Goal: Task Accomplishment & Management: Complete application form

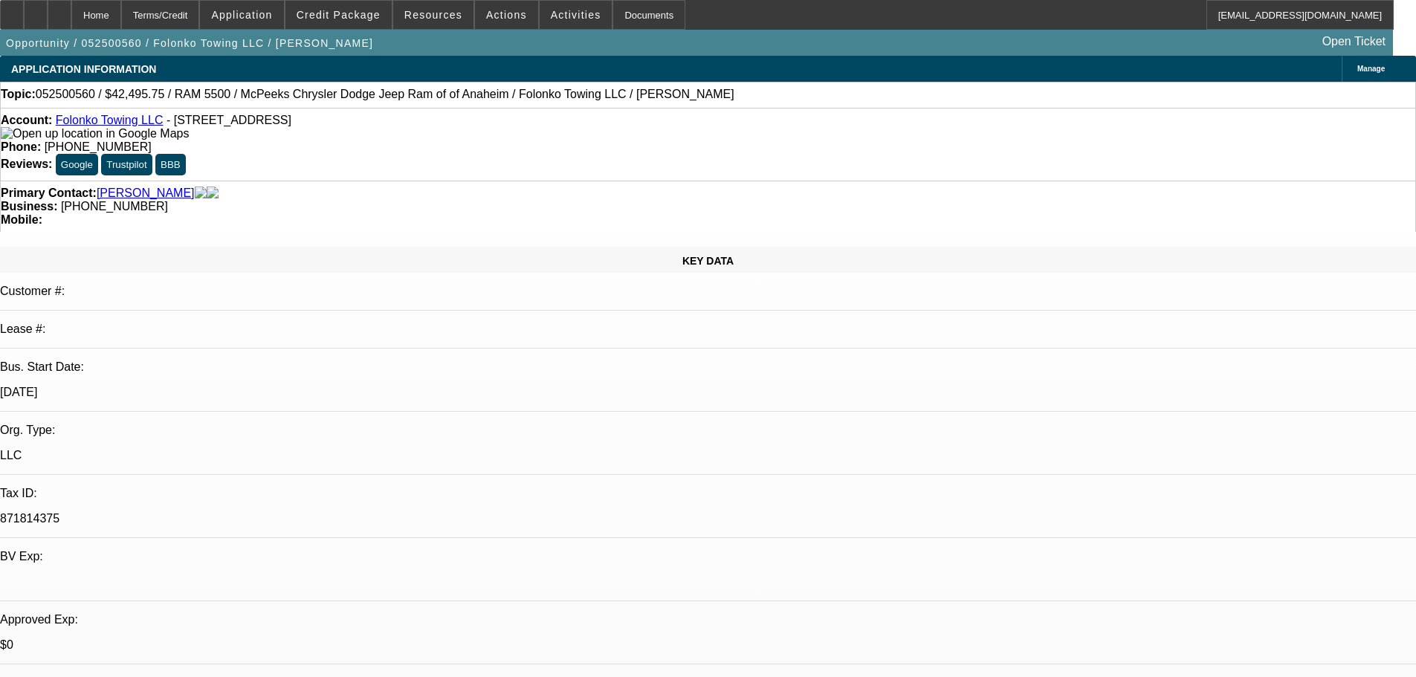
select select "0.15"
select select "0"
select select "2"
select select "0.1"
select select "4"
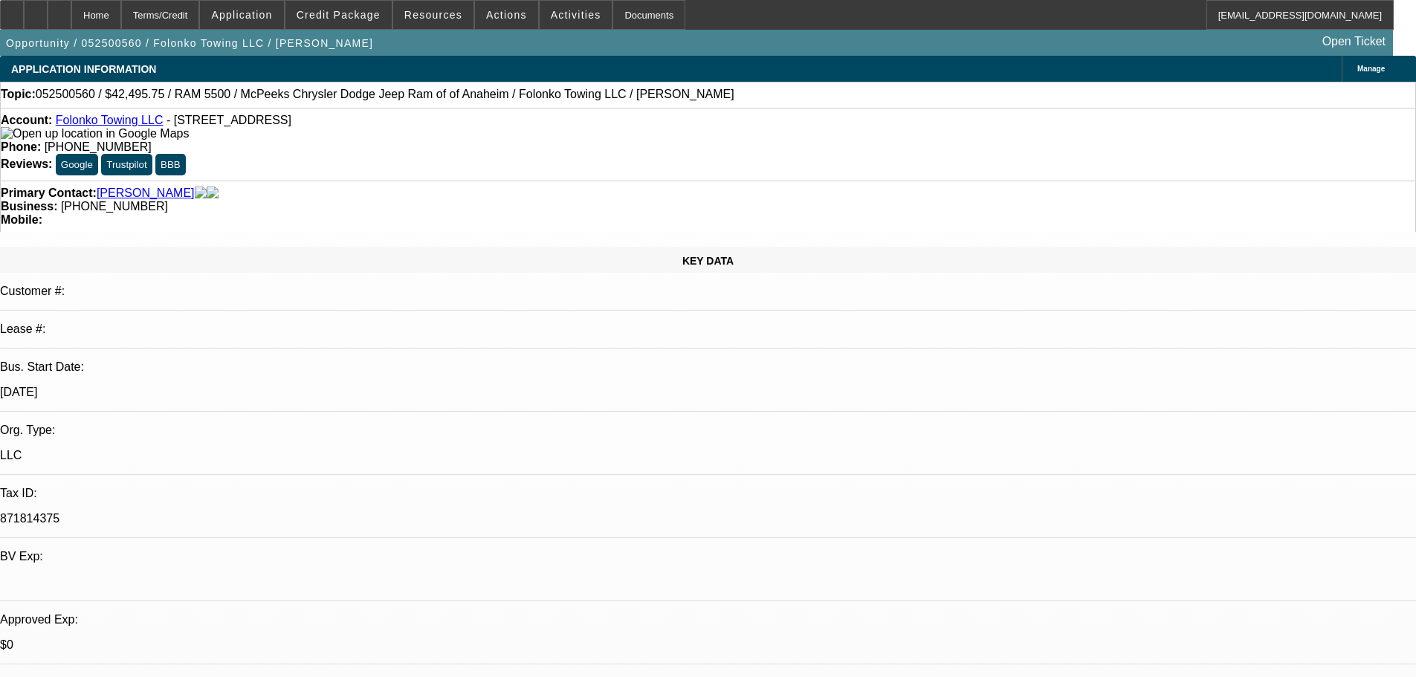
scroll to position [2231, 0]
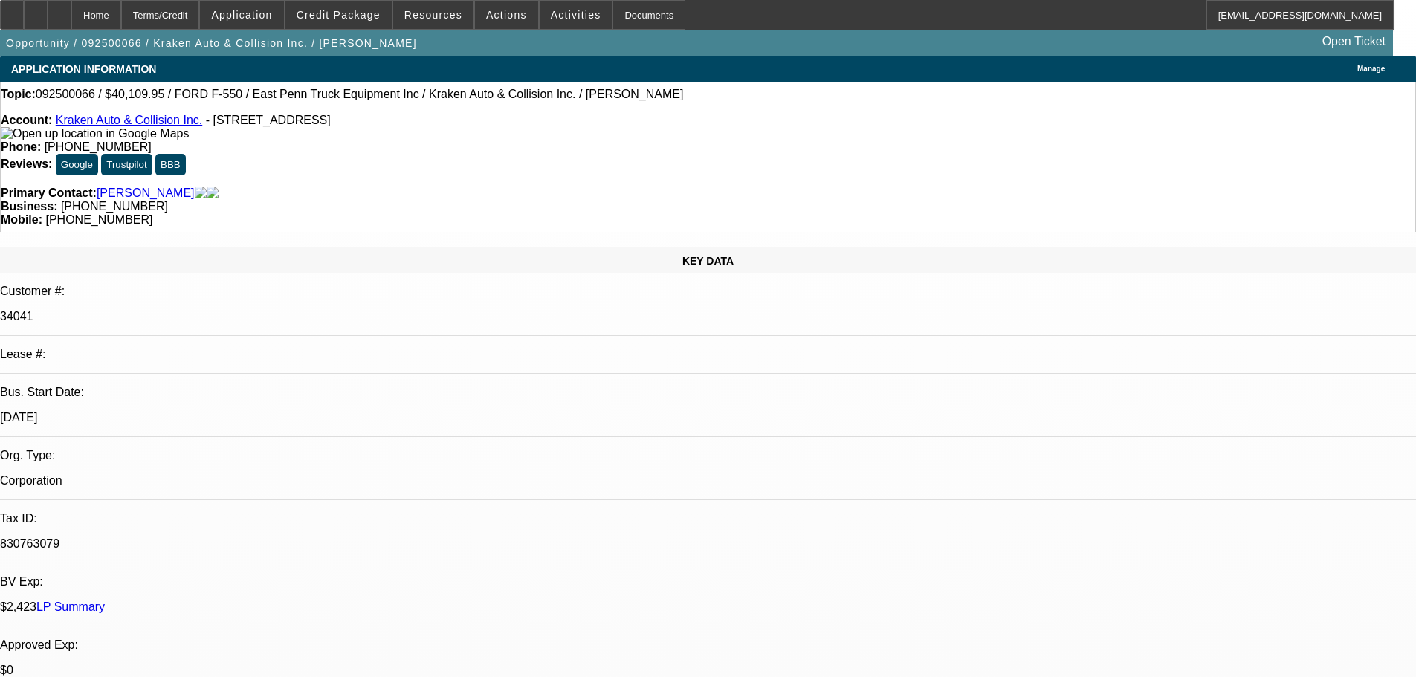
select select "0"
select select "0.1"
select select "4"
select select "0"
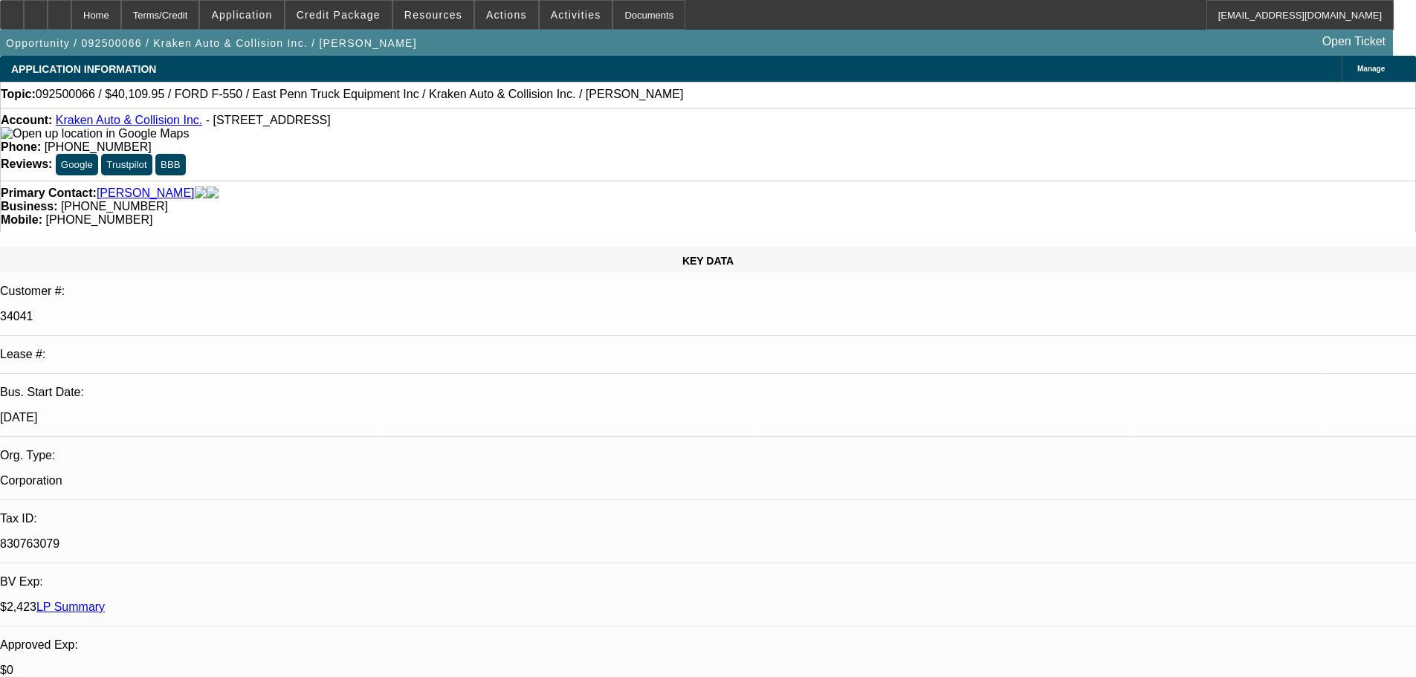
select select "0"
select select "0.1"
select select "4"
select select "0"
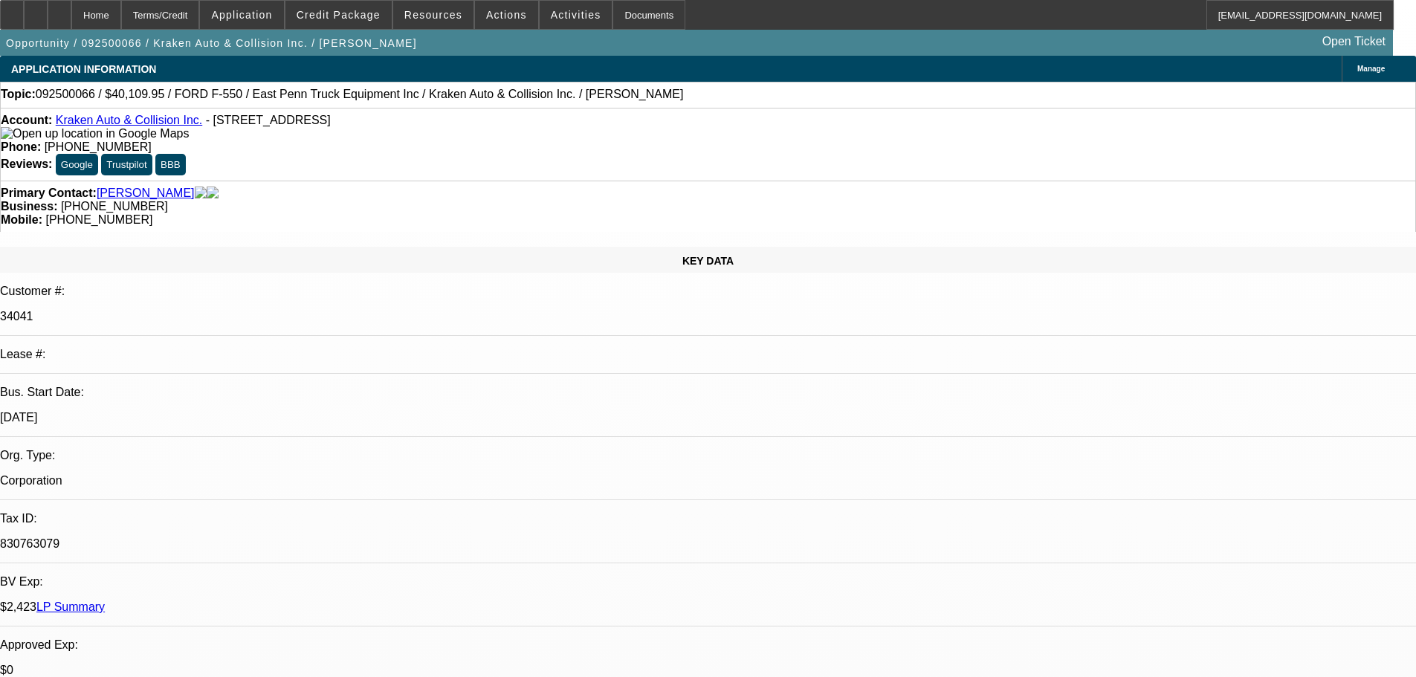
select select "0.1"
select select "4"
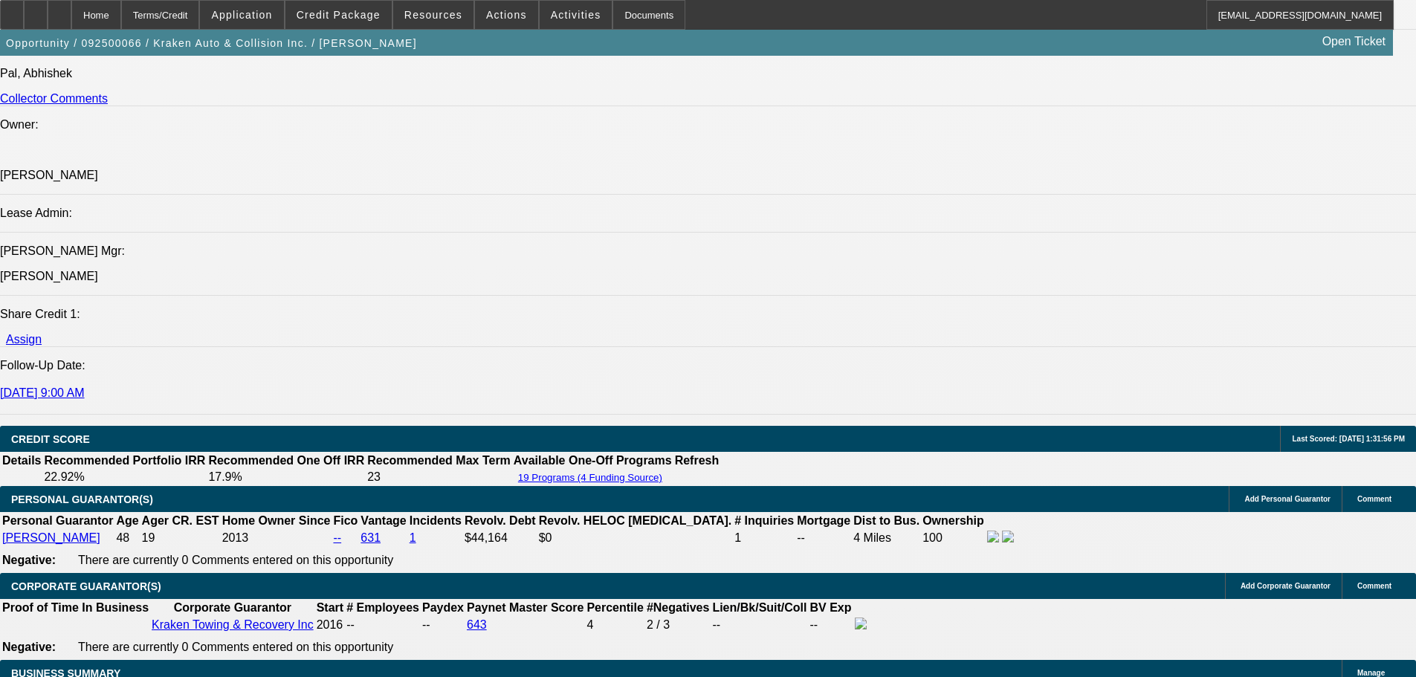
scroll to position [2379, 0]
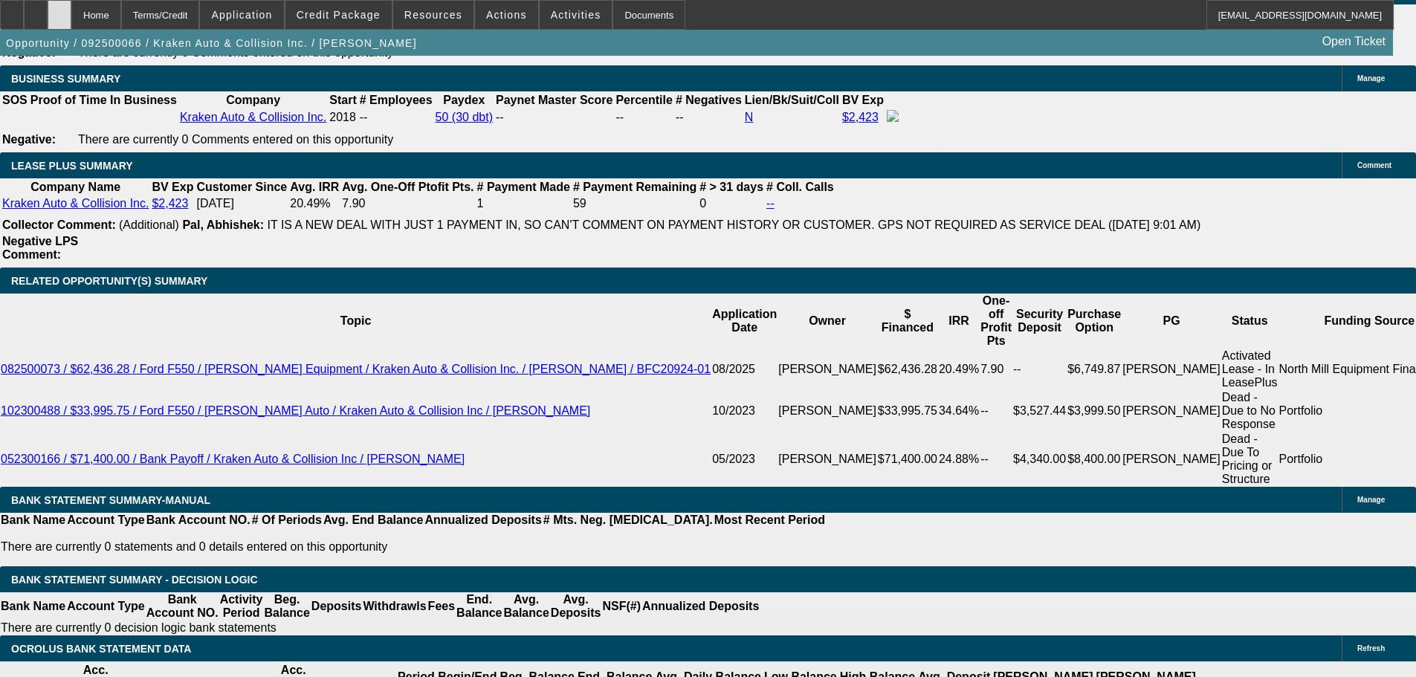
click at [71, 16] on div at bounding box center [60, 15] width 24 height 30
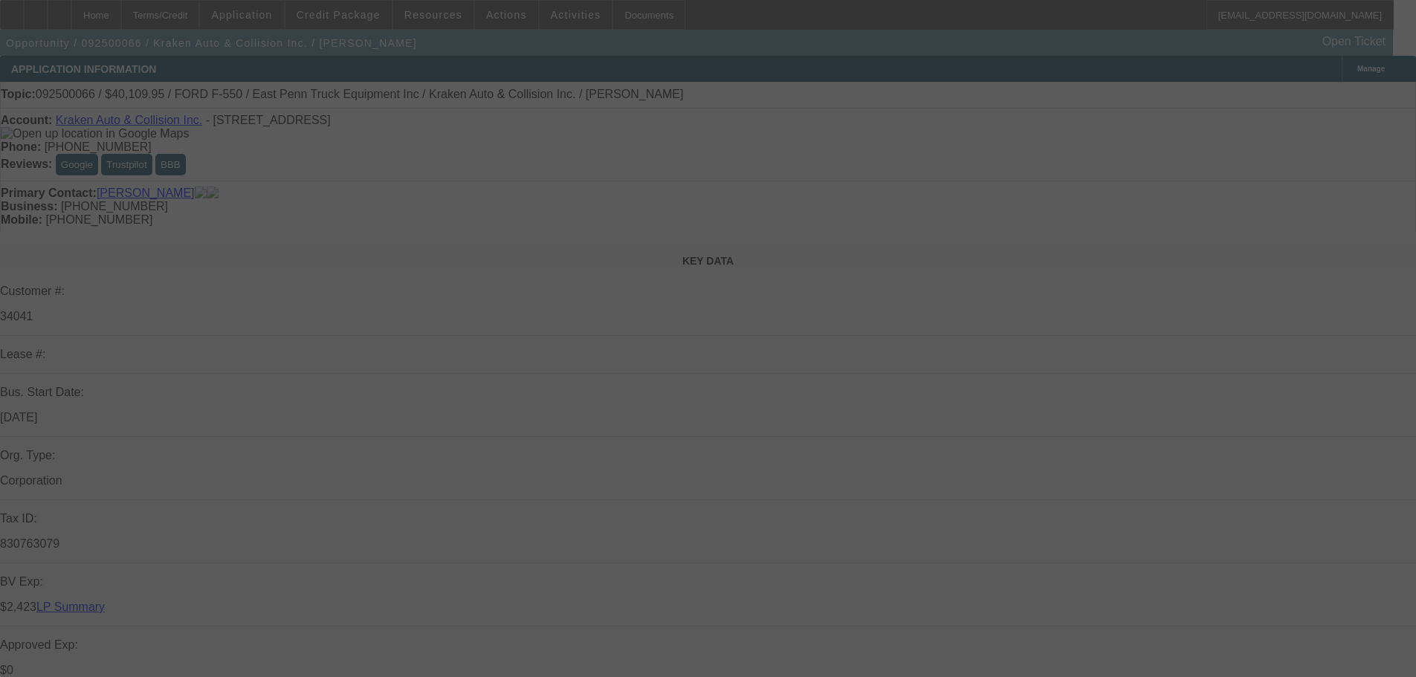
select select "0"
select select "0.1"
select select "4"
select select "0"
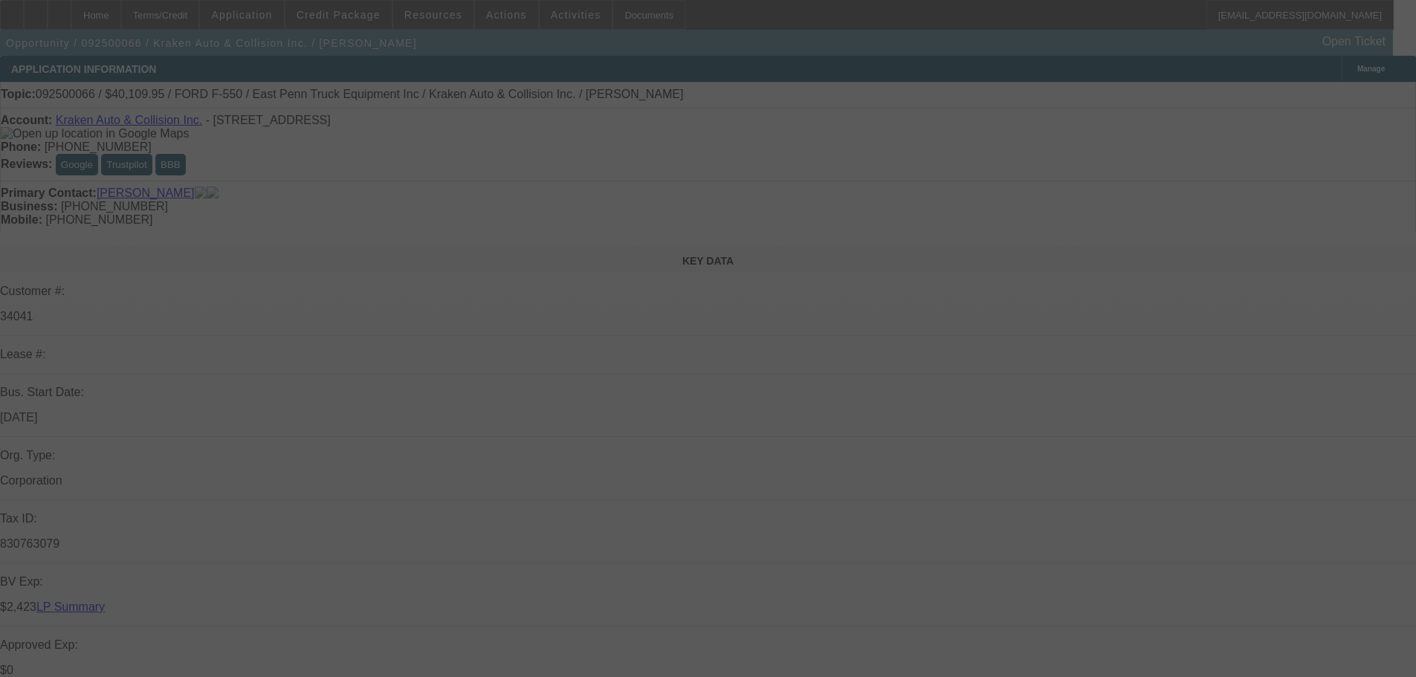
select select "0"
select select "0.1"
select select "4"
select select "0"
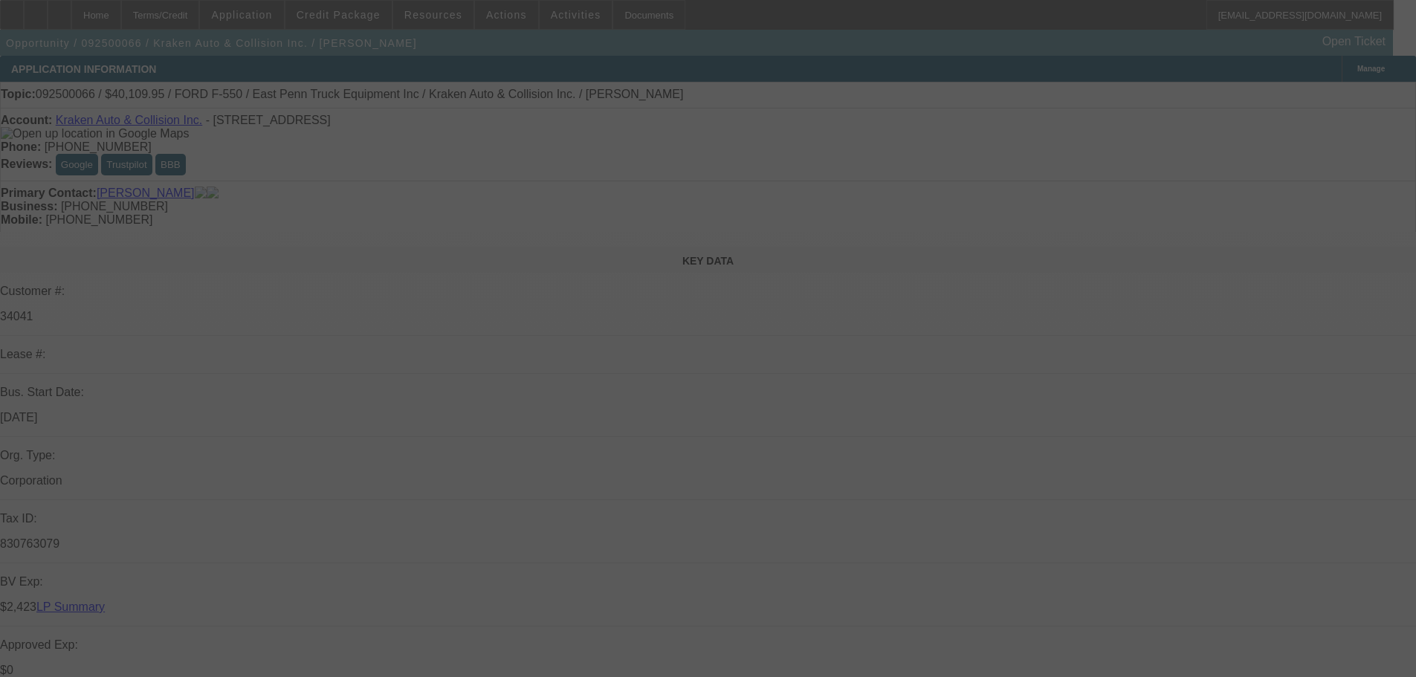
select select "0.1"
select select "4"
select select "0"
select select "0.1"
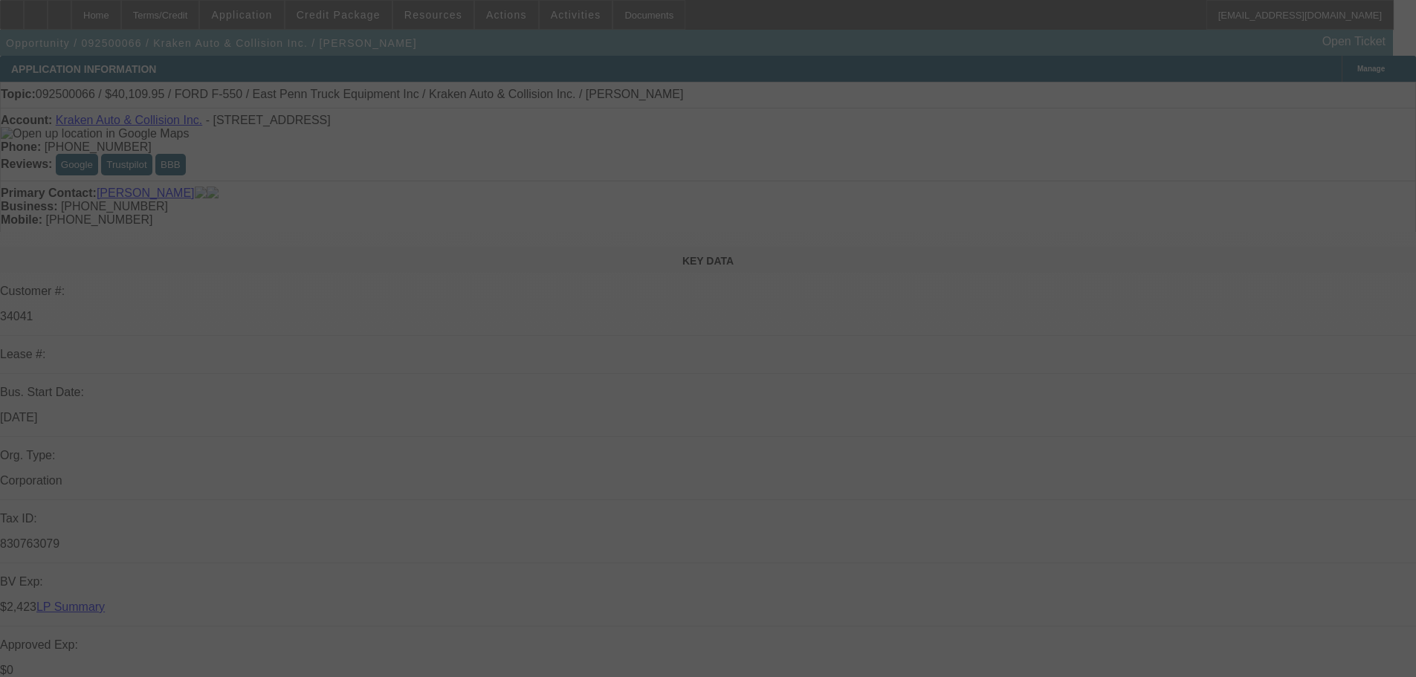
select select "4"
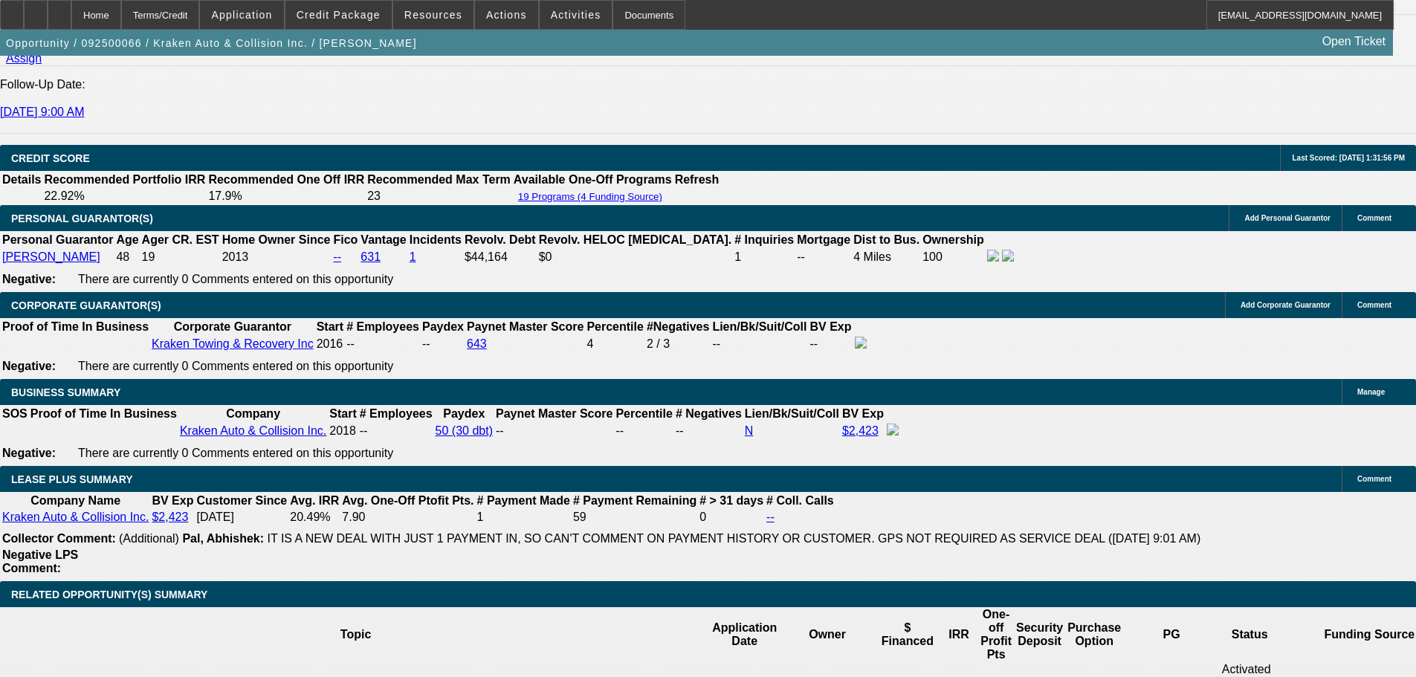
scroll to position [2231, 0]
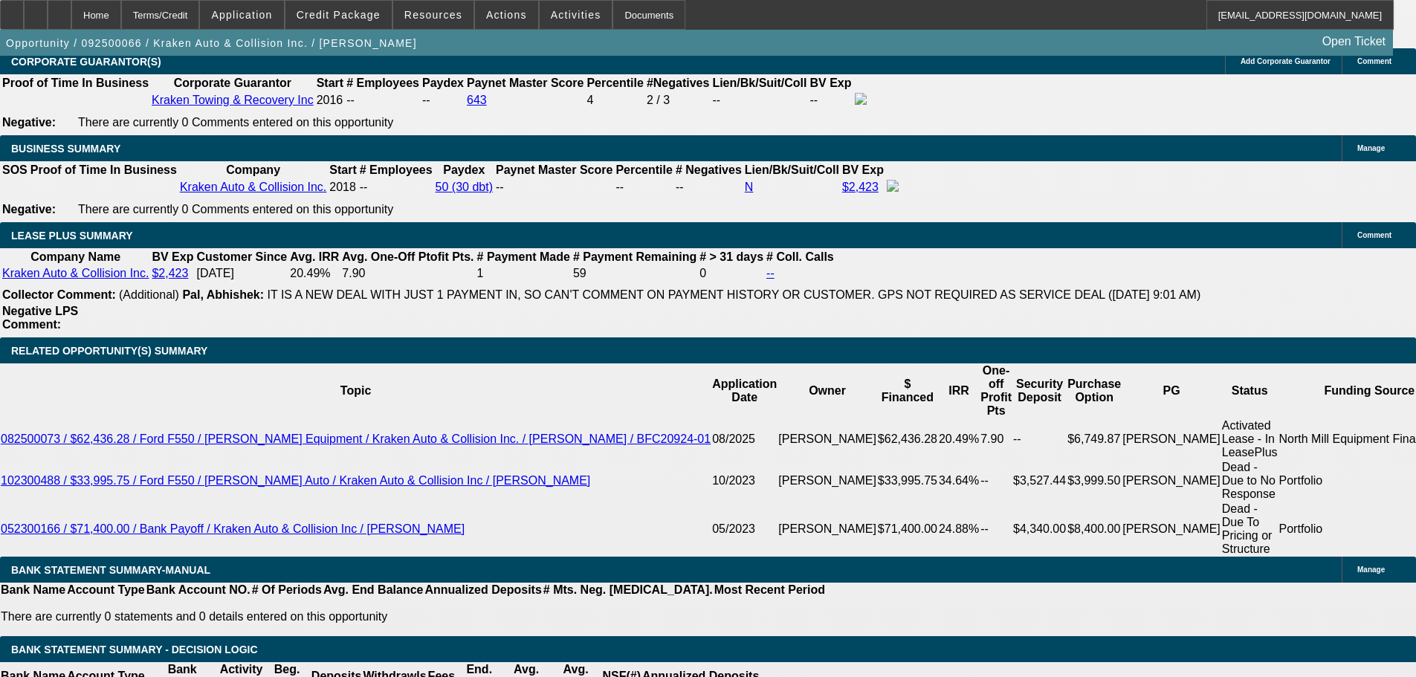
scroll to position [2305, 0]
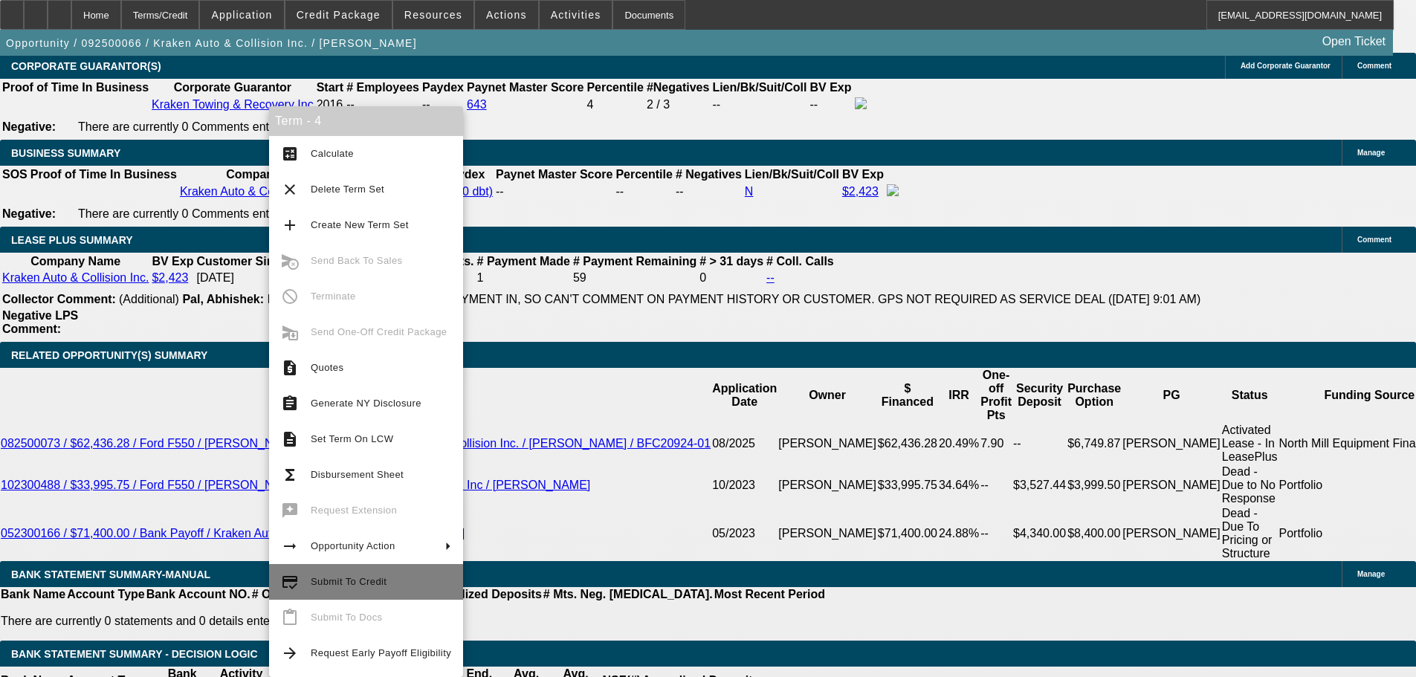
click at [314, 582] on span "Submit To Credit" at bounding box center [349, 581] width 76 height 11
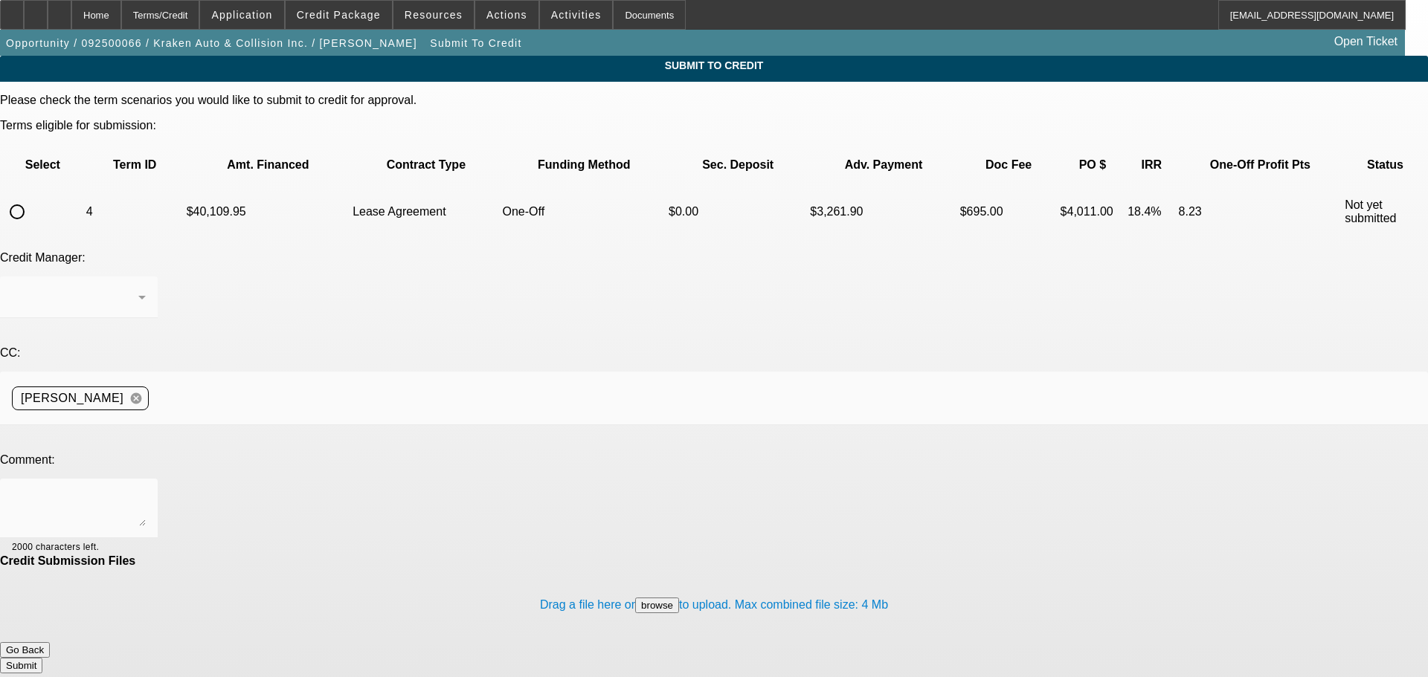
click at [32, 197] on input "radio" at bounding box center [17, 212] width 30 height 30
radio input "true"
click at [146, 491] on textarea at bounding box center [79, 509] width 134 height 36
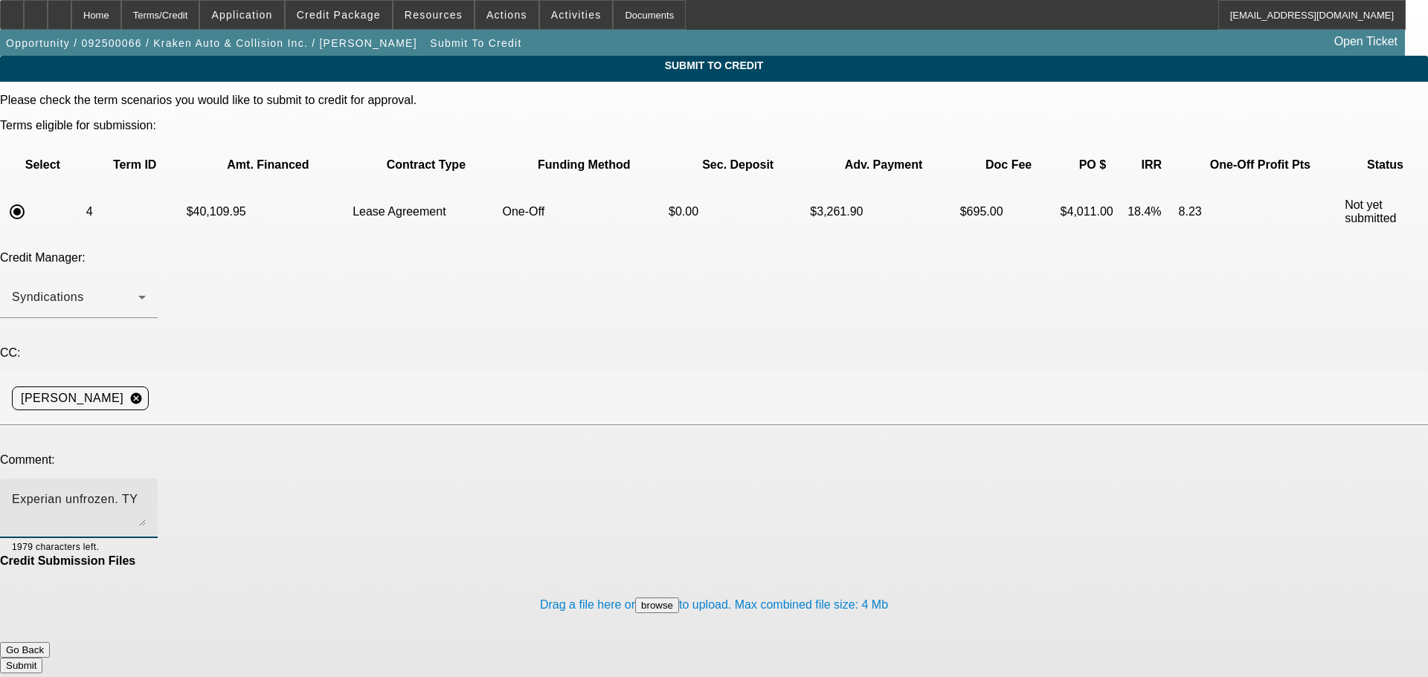
type textarea "Experian unfrozen. TY"
click at [42, 658] on button "Submit" at bounding box center [21, 666] width 42 height 16
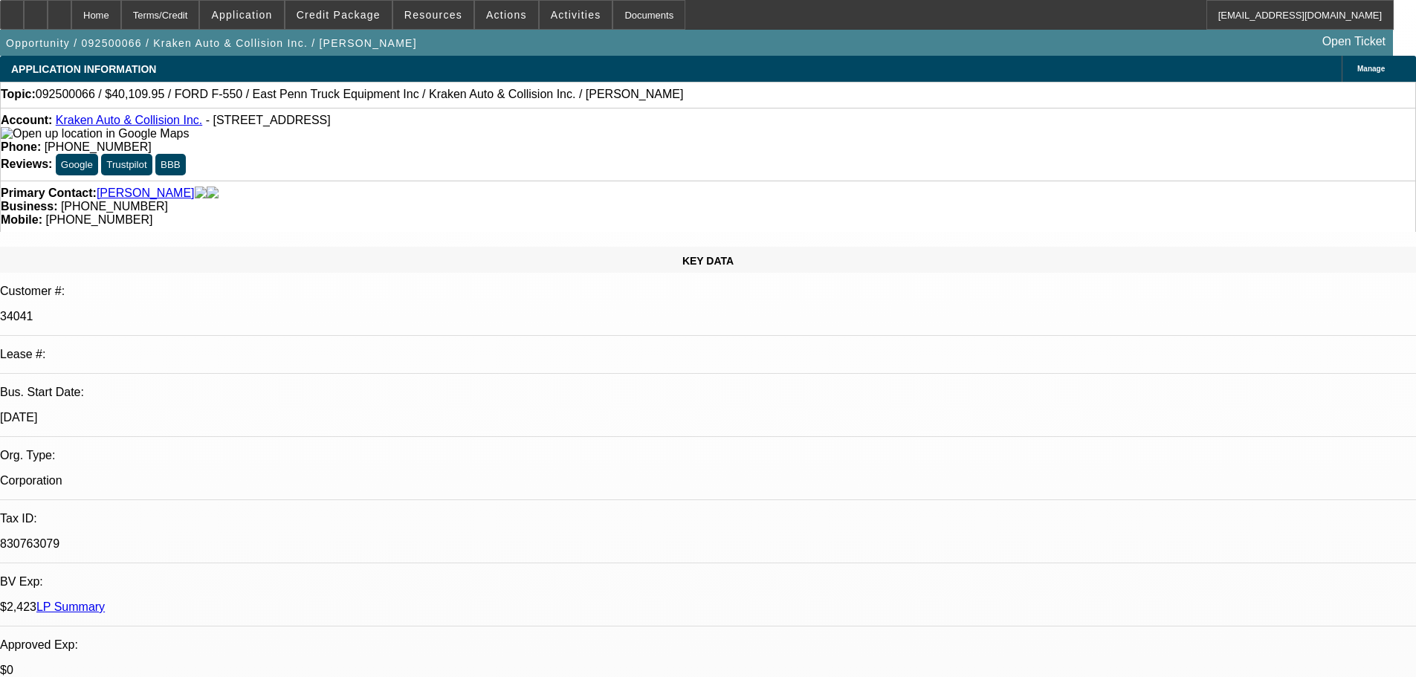
select select "0"
select select "0.1"
select select "4"
select select "0"
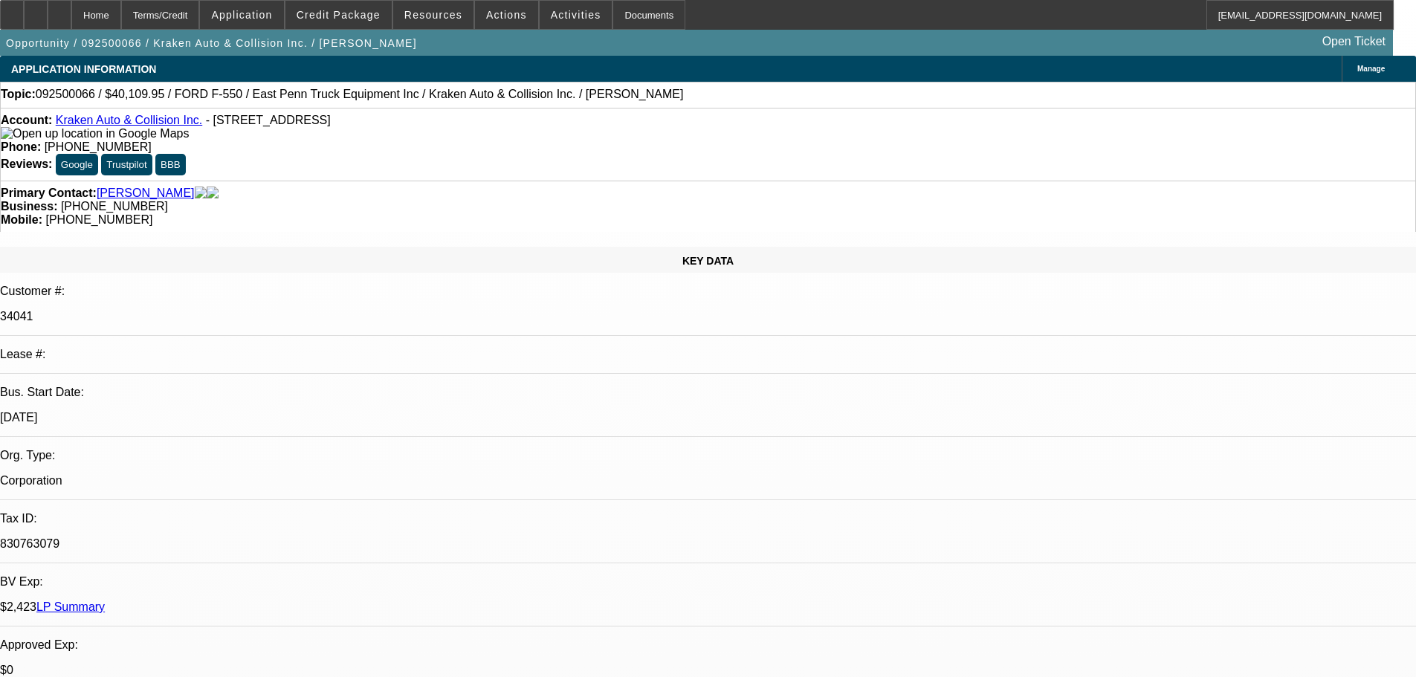
select select "0"
select select "0.1"
select select "4"
select select "0"
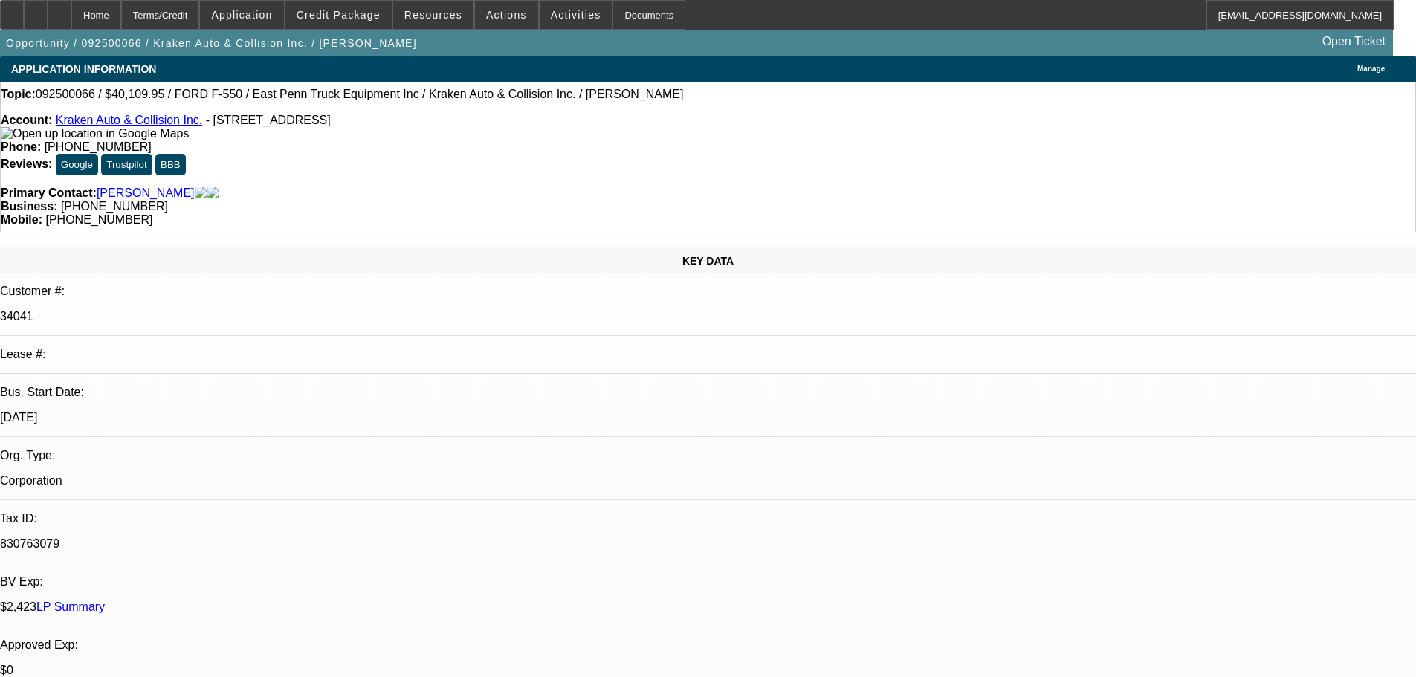
select select "0.1"
select select "4"
select select "0"
select select "0.1"
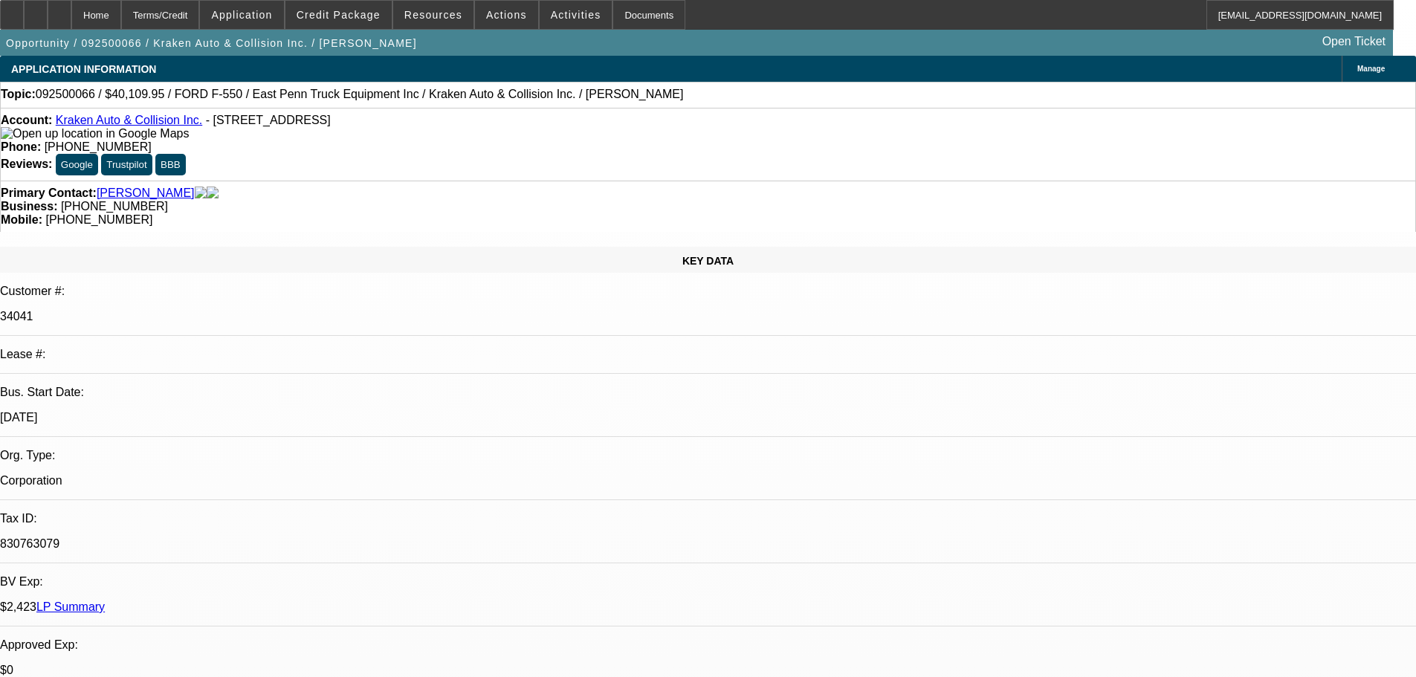
select select "4"
